Goal: Complete application form: Complete application form

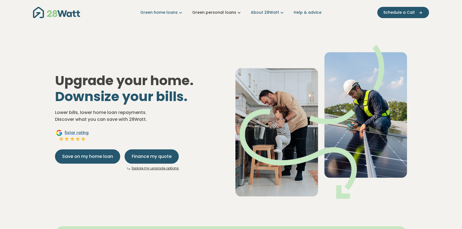
click at [218, 12] on link "Green personal loans" at bounding box center [217, 13] width 50 height 6
click at [272, 10] on link "About 28Watt" at bounding box center [268, 13] width 34 height 6
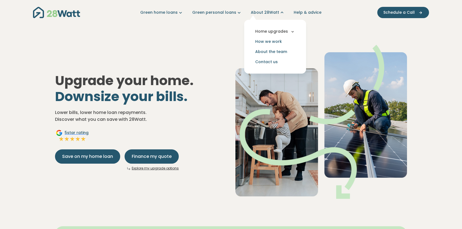
click at [273, 32] on button "Home upgrades" at bounding box center [275, 31] width 53 height 10
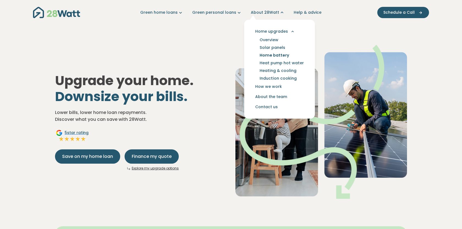
click at [270, 55] on link "Home battery" at bounding box center [274, 55] width 43 height 8
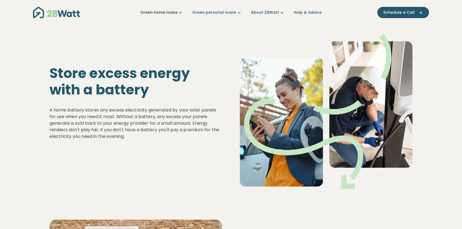
click at [183, 14] on icon "Main navigation" at bounding box center [181, 13] width 6 height 6
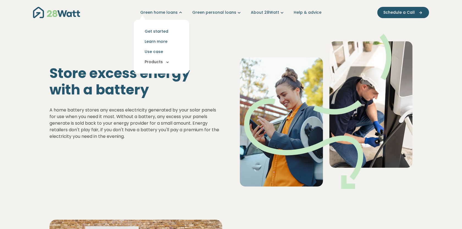
click at [164, 62] on button "Products" at bounding box center [161, 62] width 47 height 10
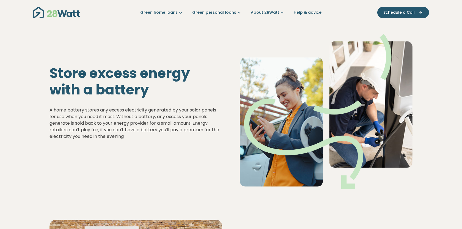
click at [267, 45] on img at bounding box center [326, 111] width 173 height 155
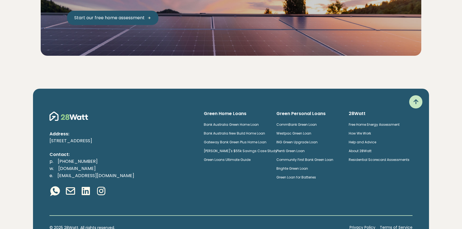
scroll to position [1211, 0]
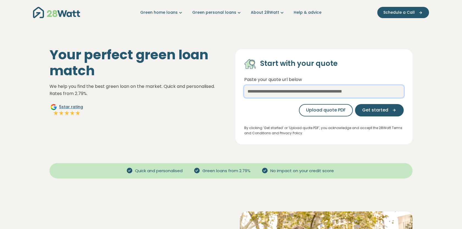
click at [305, 94] on input "text" at bounding box center [323, 91] width 159 height 12
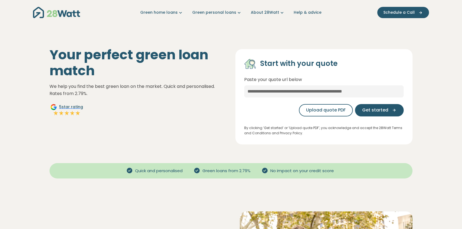
click at [214, 115] on div "Your perfect green loan match We help you find the best green loan on the marke…" at bounding box center [138, 96] width 186 height 98
click at [191, 49] on h1 "Your perfect green loan match" at bounding box center [137, 63] width 177 height 32
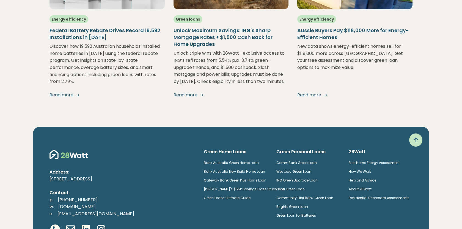
scroll to position [1445, 0]
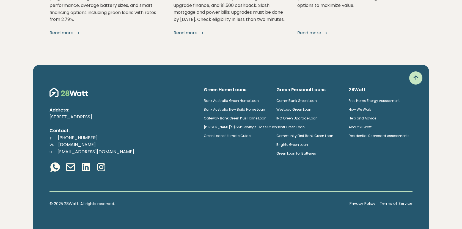
click at [296, 145] on link "Brighte Green Loan" at bounding box center [292, 144] width 32 height 5
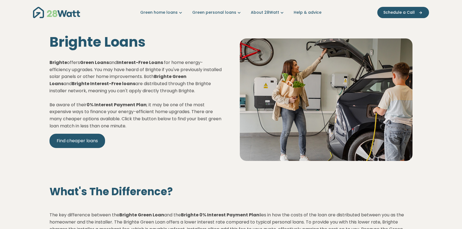
click at [180, 16] on nav "Green home loans Get started Learn more Use case Products Green personal loans …" at bounding box center [231, 12] width 396 height 14
click at [183, 10] on icon "Main navigation" at bounding box center [181, 13] width 6 height 6
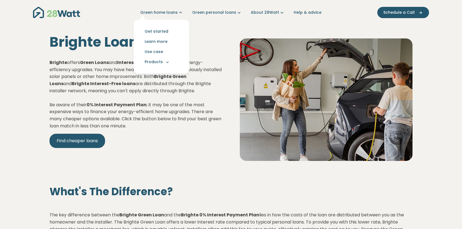
click at [159, 103] on p "Brighte offers Green Loans and Interest-Free Loans for home energy-efficiency u…" at bounding box center [135, 94] width 173 height 70
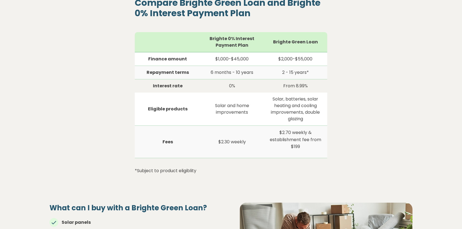
scroll to position [413, 0]
click at [180, 92] on td "Interest rate" at bounding box center [168, 86] width 66 height 13
click at [159, 85] on td "Interest rate" at bounding box center [168, 86] width 66 height 13
click at [189, 86] on td "Interest rate" at bounding box center [168, 86] width 66 height 13
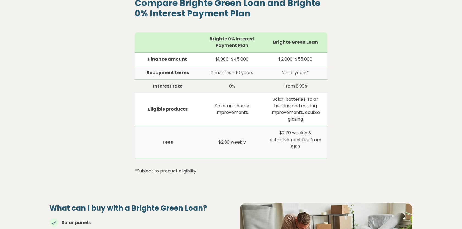
click at [176, 88] on td "Interest rate" at bounding box center [168, 86] width 66 height 13
click at [147, 97] on td "Eligible products" at bounding box center [168, 109] width 66 height 33
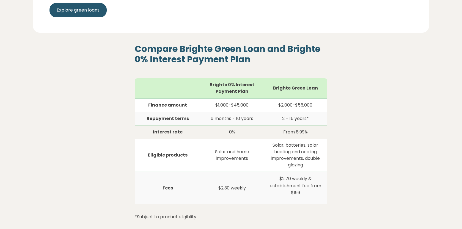
scroll to position [367, 0]
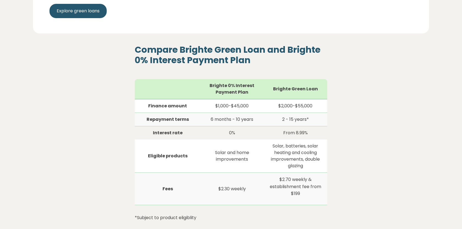
click at [64, 95] on div "Compare Brighte Green Loan and Brighte 0% Interest Payment Plan Brighte 0% Inte…" at bounding box center [230, 136] width 363 height 183
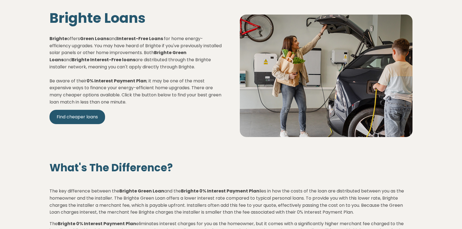
scroll to position [0, 0]
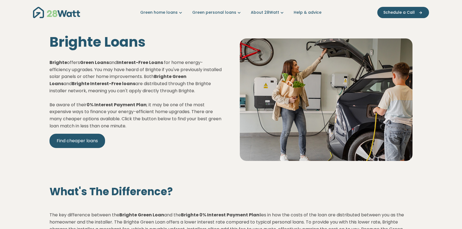
click at [137, 106] on strong "0% Interest Payment Plan" at bounding box center [117, 105] width 60 height 6
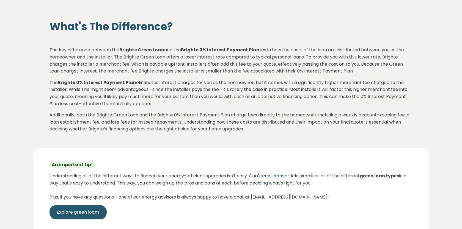
scroll to position [163, 0]
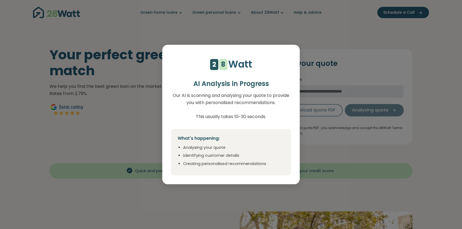
select select "***"
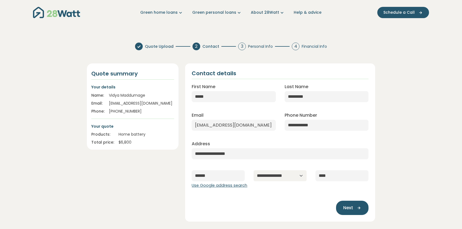
click at [309, 202] on div "Next" at bounding box center [280, 204] width 177 height 21
click at [352, 207] on span "Next" at bounding box center [348, 208] width 10 height 7
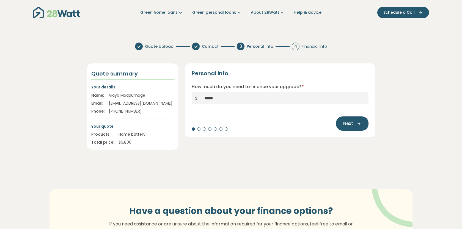
click at [283, 165] on section "Quote Upload Contact 3 Personal Info 4 Financial Info Quote summary Your detail…" at bounding box center [231, 166] width 462 height 256
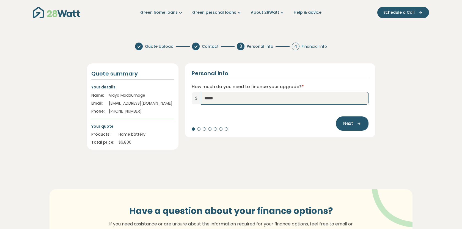
click at [211, 98] on input "*****" at bounding box center [284, 98] width 167 height 12
type input "*****"
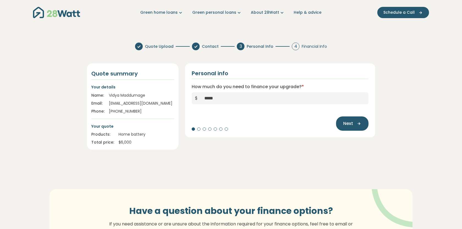
click at [240, 167] on section "Quote Upload Contact 3 Personal Info 4 Financial Info Quote summary Your detail…" at bounding box center [231, 166] width 462 height 256
click at [356, 128] on button "Next" at bounding box center [352, 124] width 32 height 14
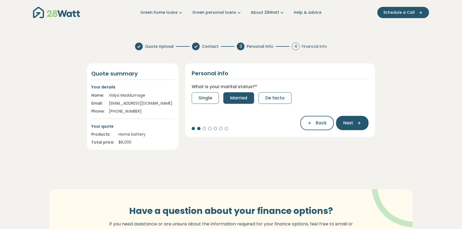
click at [233, 95] on span "Married" at bounding box center [238, 98] width 17 height 7
click at [221, 97] on span "1" at bounding box center [219, 98] width 1 height 7
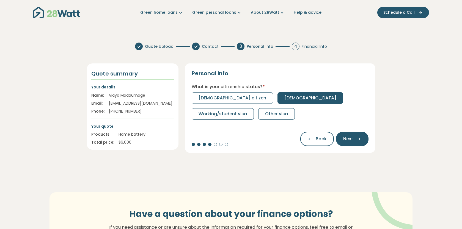
click at [284, 100] on span "Permanent resident" at bounding box center [310, 98] width 52 height 7
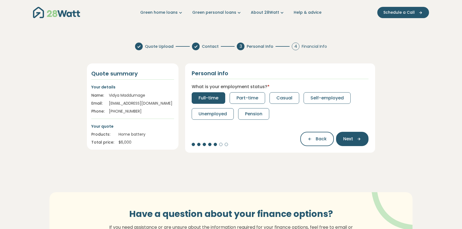
click at [215, 102] on button "Full-time" at bounding box center [209, 98] width 34 height 12
select select "*******"
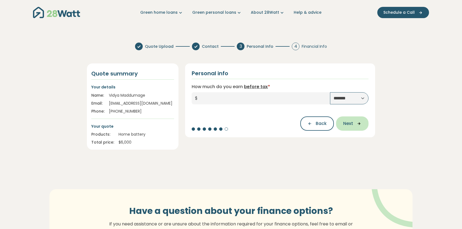
click at [351, 128] on button "Next" at bounding box center [352, 124] width 32 height 14
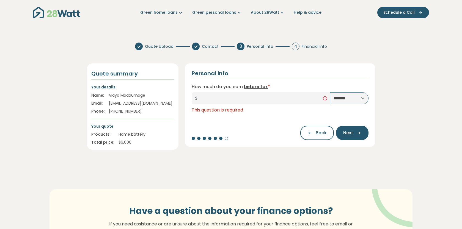
click at [342, 103] on select "**********" at bounding box center [349, 98] width 38 height 12
click at [228, 150] on div "**********" at bounding box center [280, 107] width 197 height 86
click at [310, 133] on icon "button" at bounding box center [311, 133] width 8 height 5
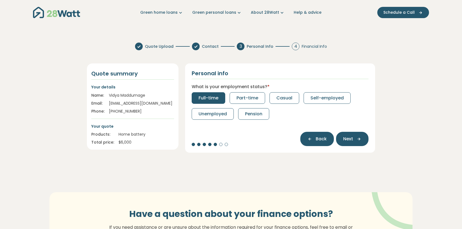
click at [312, 140] on icon "button" at bounding box center [311, 139] width 8 height 5
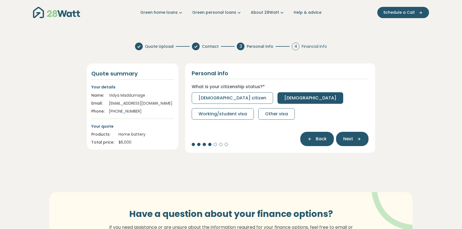
click at [315, 142] on button "Back" at bounding box center [317, 139] width 34 height 14
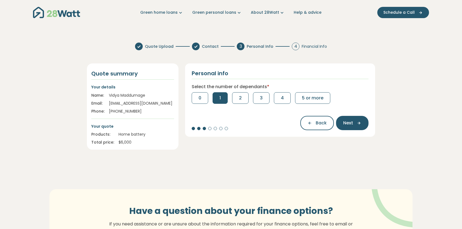
click at [265, 158] on section "Quote Upload Contact 3 Personal Info 4 Financial Info Quote summary Your detail…" at bounding box center [231, 166] width 462 height 256
click at [318, 120] on span "Back" at bounding box center [321, 123] width 11 height 7
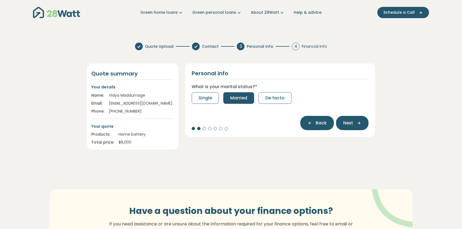
click at [312, 121] on icon "button" at bounding box center [311, 123] width 8 height 5
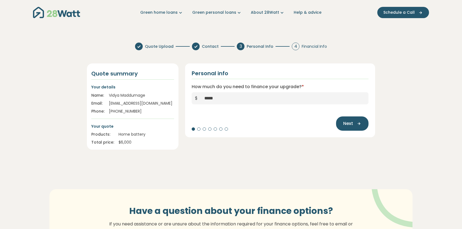
click at [127, 158] on section "Quote Upload Contact 3 Personal Info 4 Financial Info Quote summary Your detail…" at bounding box center [231, 166] width 462 height 256
click at [65, 39] on section "Quote Upload Contact 3 Personal Info 4 Financial Info Quote summary Your detail…" at bounding box center [231, 166] width 462 height 256
click at [49, 74] on section "Quote Upload Contact 3 Personal Info 4 Financial Info Quote summary Your detail…" at bounding box center [231, 166] width 462 height 256
click at [241, 167] on div "Have a question about your finance options? If you need assistance or are unsur…" at bounding box center [231, 230] width 396 height 127
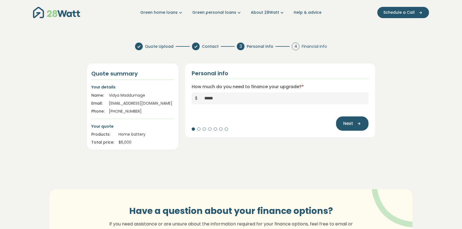
click at [143, 160] on section "Quote Upload Contact 3 Personal Info 4 Financial Info Quote summary Your detail…" at bounding box center [231, 166] width 462 height 256
click at [49, 163] on section "Quote Upload Contact 3 Personal Info 4 Financial Info Quote summary Your detail…" at bounding box center [231, 166] width 462 height 256
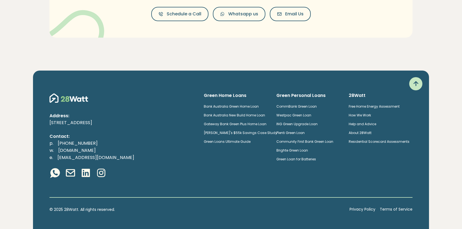
scroll to position [240, 0]
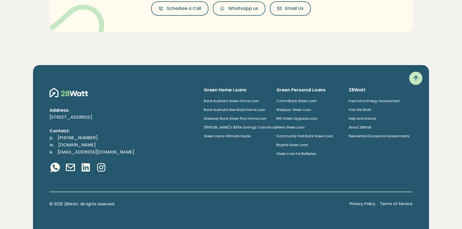
click at [296, 145] on link "Brighte Green Loan" at bounding box center [292, 145] width 32 height 5
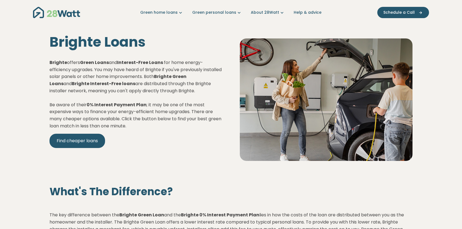
click at [182, 150] on div "Brighte Loans Brighte offers Green Loans and Interest-Free Loans for home energ…" at bounding box center [136, 100] width 190 height 132
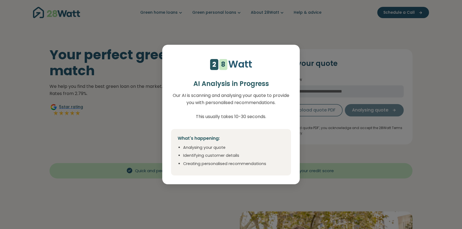
select select "***"
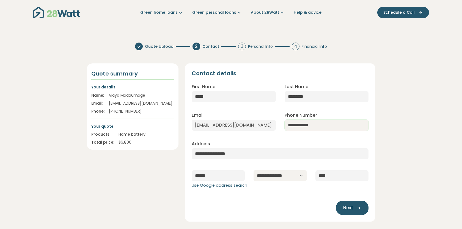
drag, startPoint x: 334, startPoint y: 126, endPoint x: 263, endPoint y: 125, distance: 70.7
click at [263, 125] on div "**********" at bounding box center [280, 132] width 186 height 115
click at [309, 125] on input "**********" at bounding box center [327, 125] width 84 height 11
type input "**********"
click at [299, 140] on div "**********" at bounding box center [280, 132] width 186 height 115
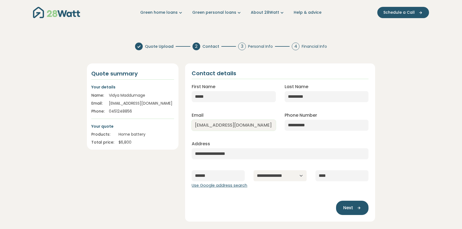
drag, startPoint x: 259, startPoint y: 125, endPoint x: 168, endPoint y: 126, distance: 91.5
click at [168, 126] on div "**********" at bounding box center [231, 139] width 295 height 165
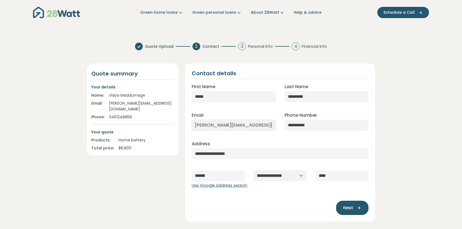
drag, startPoint x: 260, startPoint y: 128, endPoint x: 198, endPoint y: 126, distance: 61.6
click at [198, 126] on input "[PERSON_NAME][EMAIL_ADDRESS][DOMAIN_NAME]" at bounding box center [234, 125] width 84 height 11
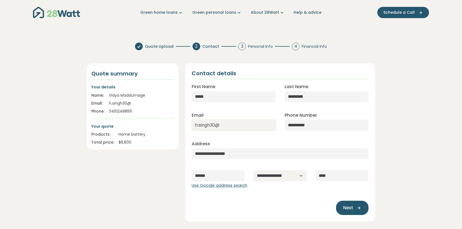
type input "h.singh30@"
click at [99, 40] on div "**********" at bounding box center [230, 132] width 297 height 188
drag, startPoint x: 232, startPoint y: 126, endPoint x: 182, endPoint y: 125, distance: 50.6
click at [182, 125] on div "**********" at bounding box center [280, 143] width 197 height 158
click at [200, 123] on input "Email" at bounding box center [234, 125] width 84 height 11
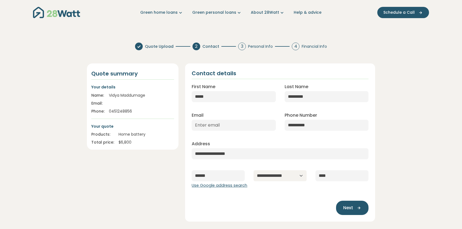
click at [132, 180] on div "Quote summary Your details Name: [PERSON_NAME] Email: Phone: [PHONE_NUMBER] You…" at bounding box center [133, 143] width 98 height 158
